Goal: Download file/media

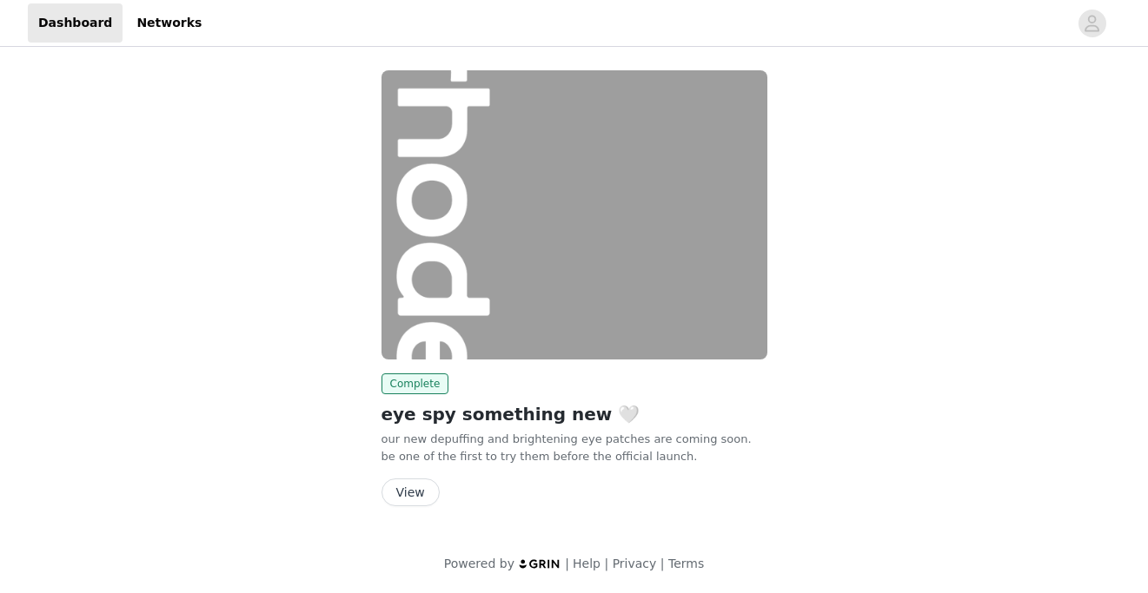
scroll to position [2, 0]
click at [407, 486] on button "View" at bounding box center [410, 492] width 58 height 28
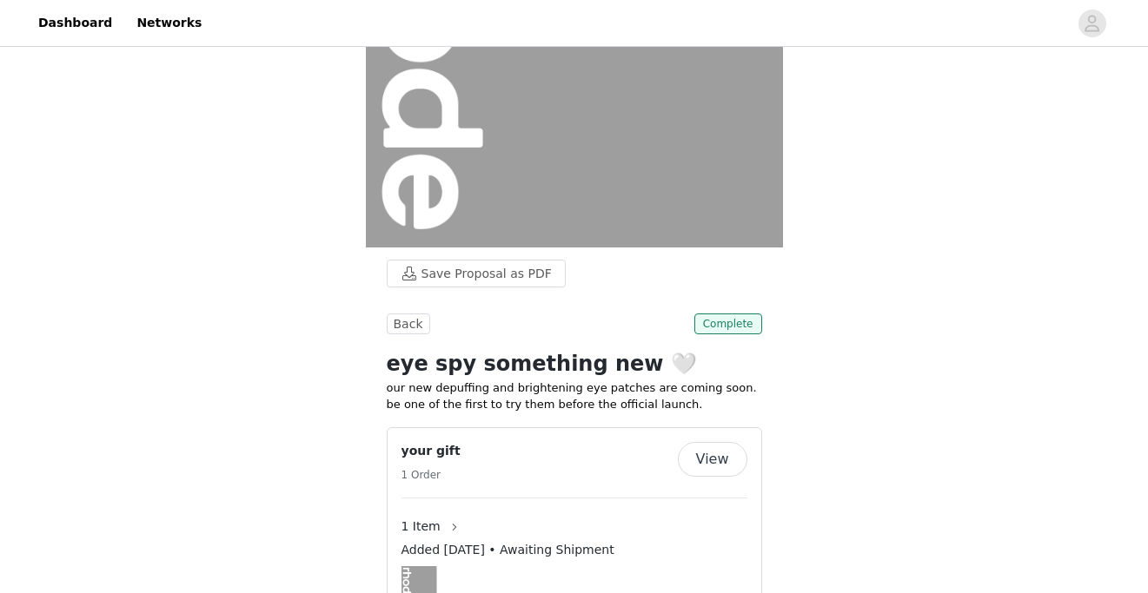
scroll to position [1, 0]
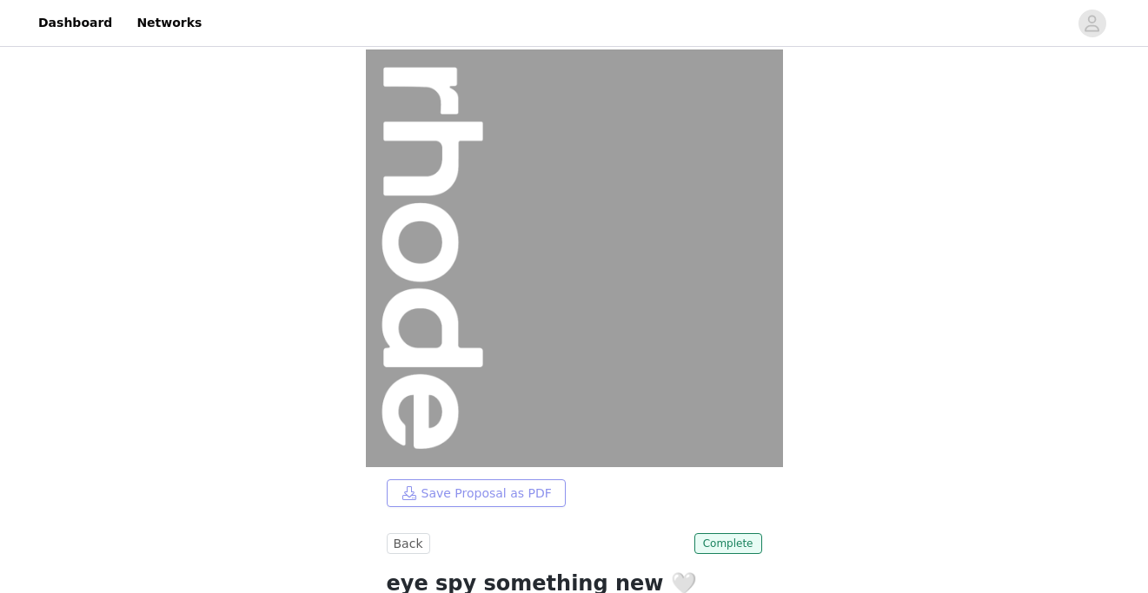
click at [491, 488] on button "Save Proposal as PDF" at bounding box center [476, 494] width 179 height 28
